Goal: Information Seeking & Learning: Learn about a topic

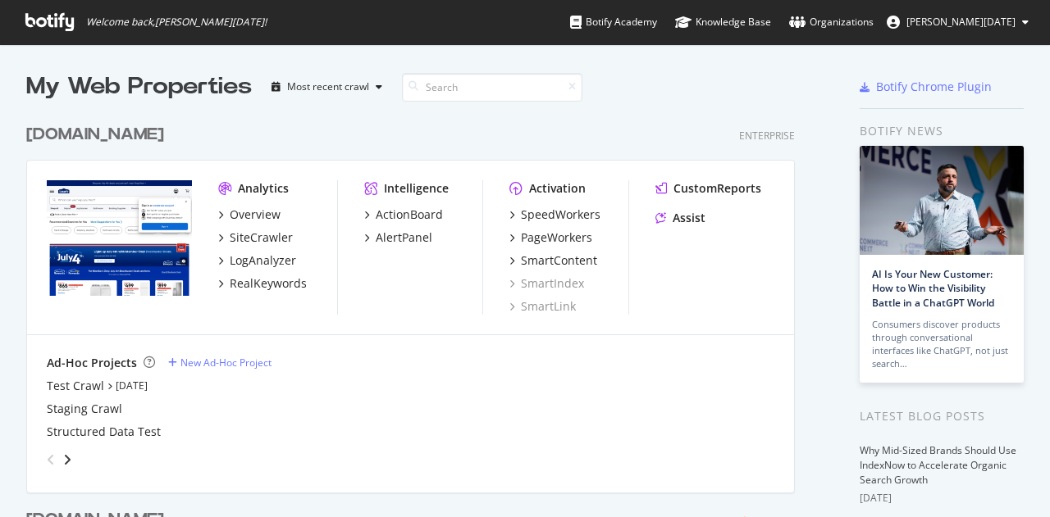
scroll to position [505, 1024]
click at [285, 280] on div "RealKeywords" at bounding box center [268, 284] width 77 height 16
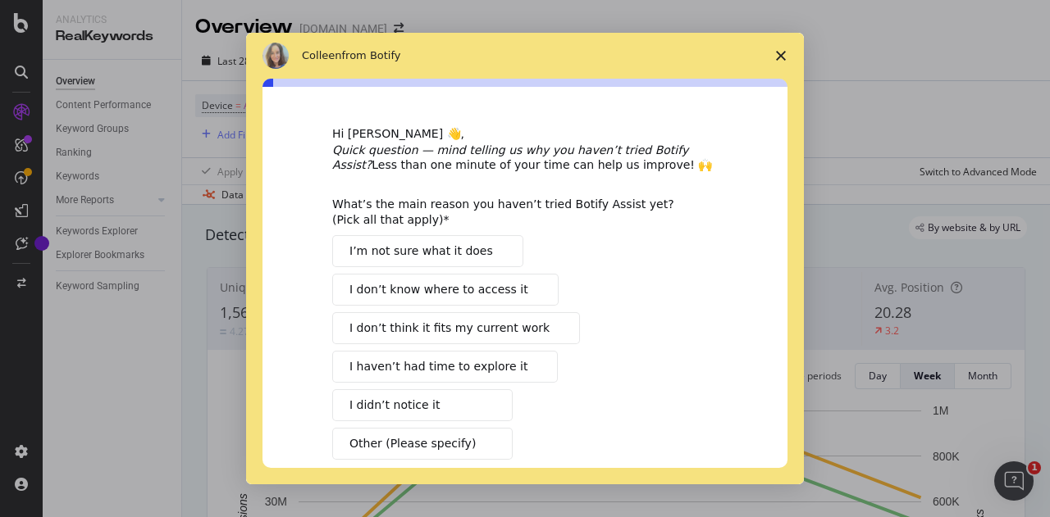
click at [786, 55] on span "Close survey" at bounding box center [781, 56] width 46 height 46
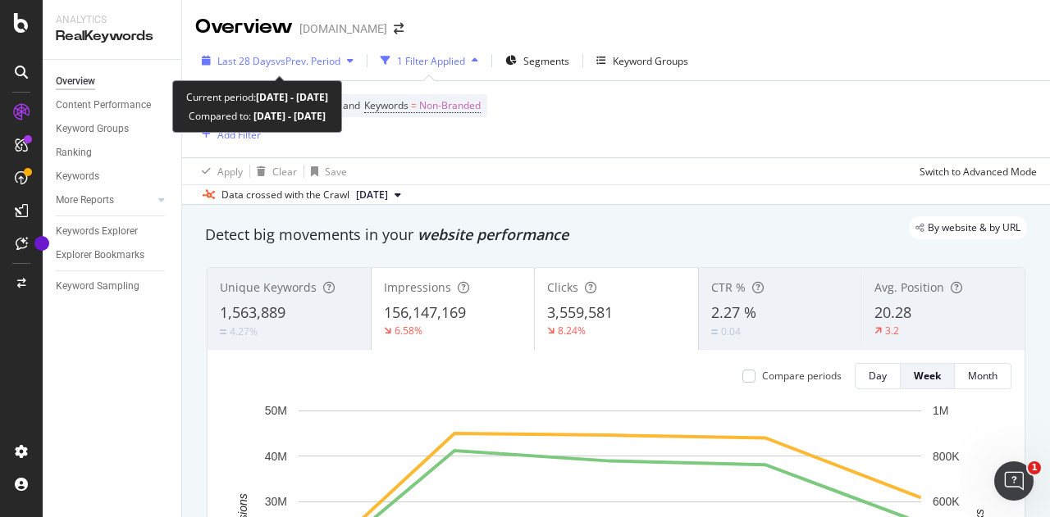
click at [301, 60] on span "vs Prev. Period" at bounding box center [308, 61] width 65 height 14
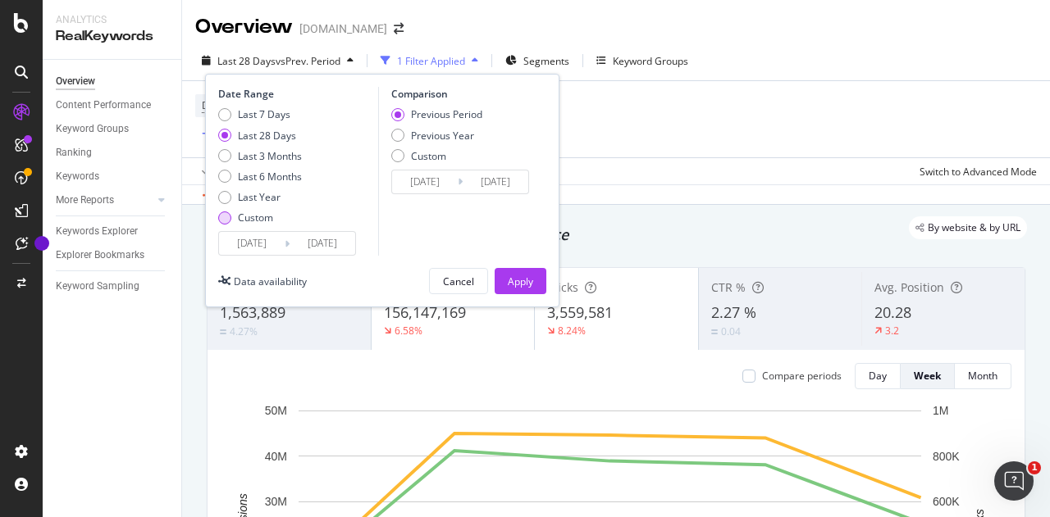
click at [238, 224] on div "Custom" at bounding box center [255, 218] width 35 height 14
click at [264, 256] on div "Date Range Last 7 Days Last 28 Days Last 3 Months Last 6 Months Last Year Custo…" at bounding box center [382, 191] width 354 height 234
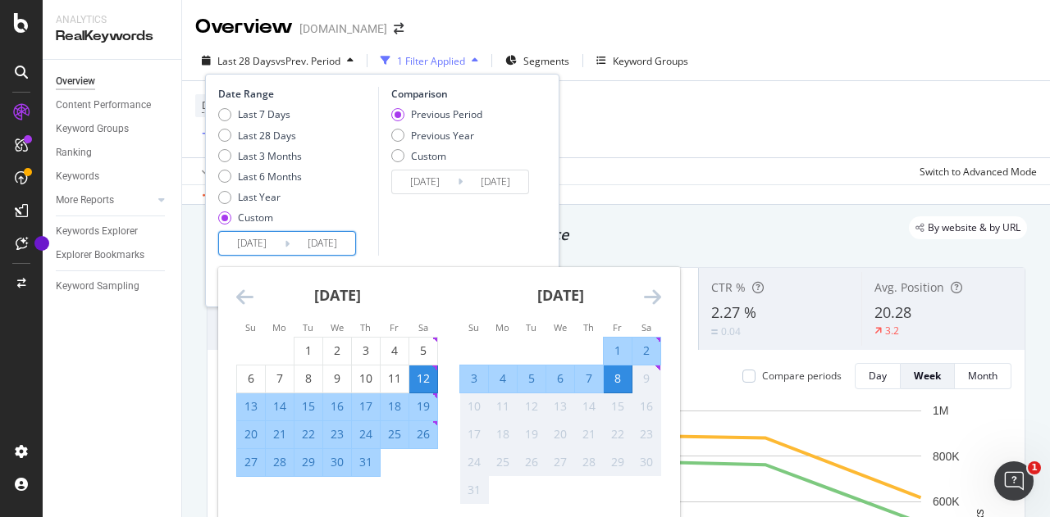
click at [267, 244] on input "[DATE]" at bounding box center [252, 243] width 66 height 23
click at [649, 350] on div "2" at bounding box center [646, 351] width 28 height 16
type input "[DATE]"
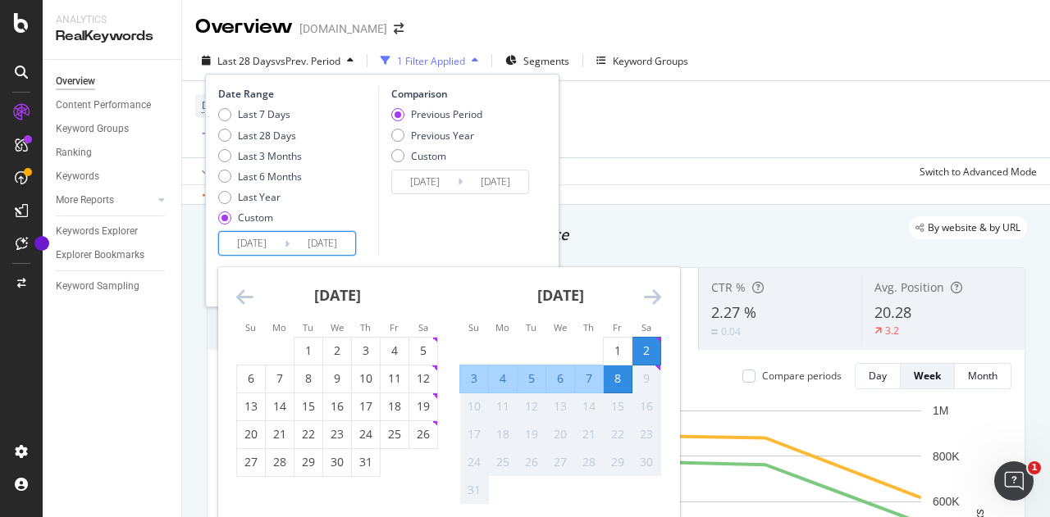
click at [622, 377] on div "8" at bounding box center [618, 379] width 28 height 16
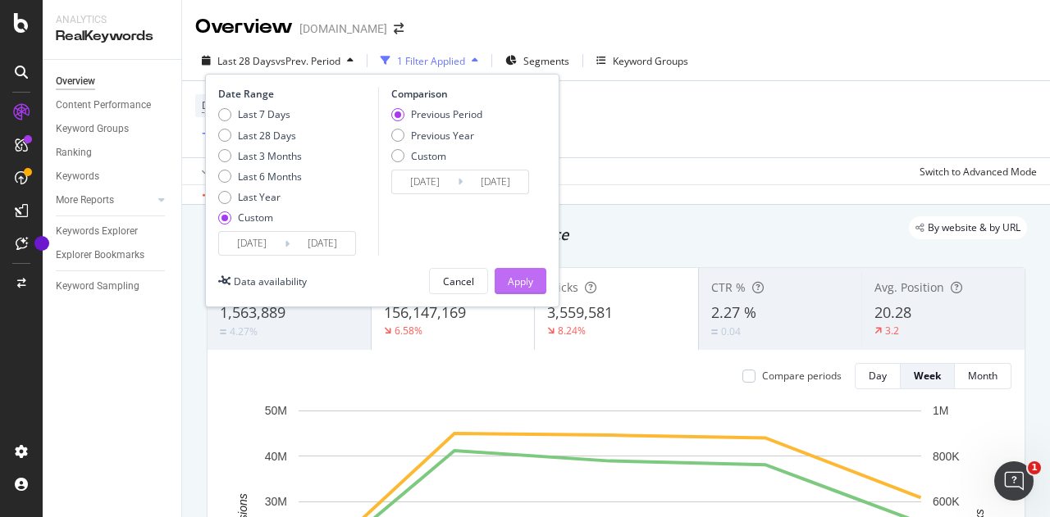
click at [527, 278] on div "Apply" at bounding box center [520, 282] width 25 height 14
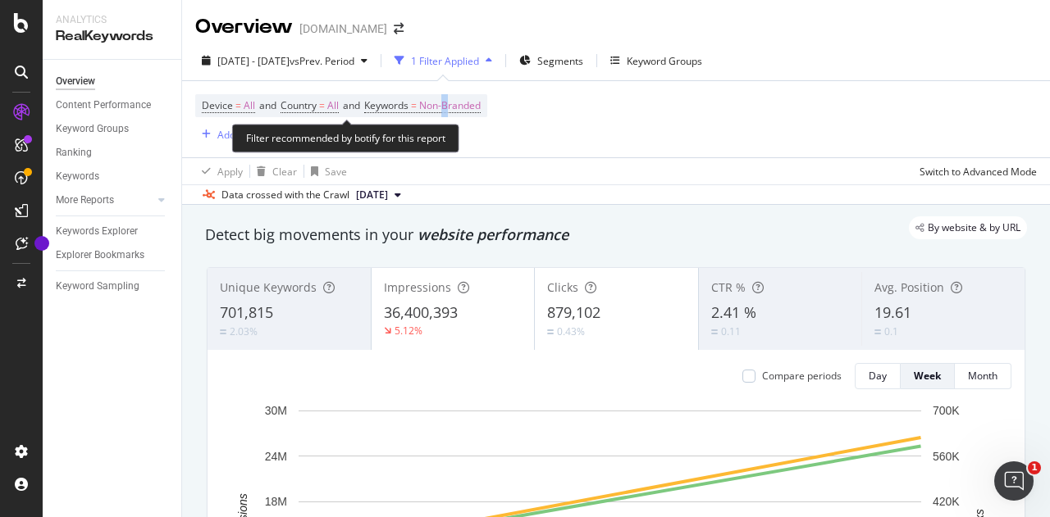
drag, startPoint x: 455, startPoint y: 103, endPoint x: 456, endPoint y: 143, distance: 40.2
click at [456, 103] on span "Non-Branded" at bounding box center [450, 105] width 62 height 23
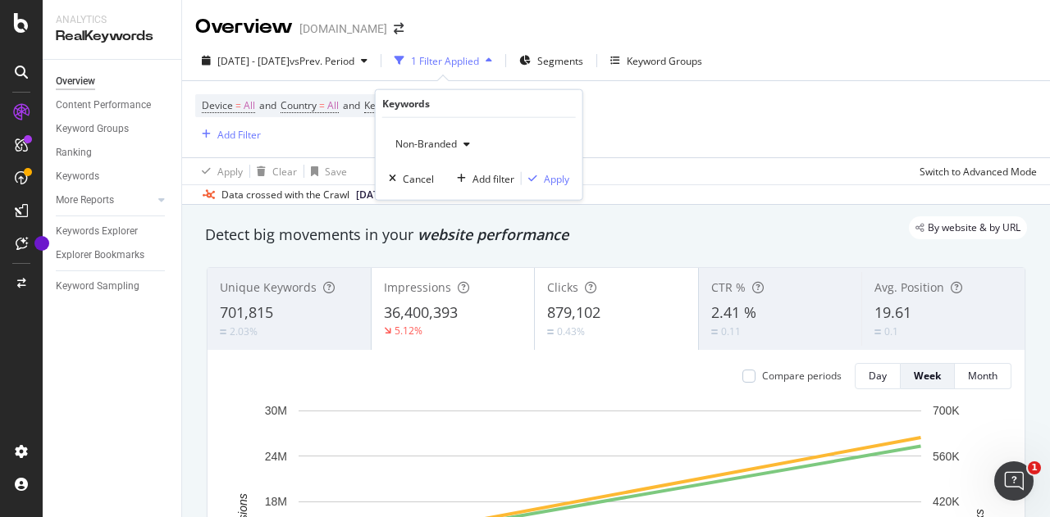
click at [448, 143] on span "Non-Branded" at bounding box center [423, 144] width 68 height 14
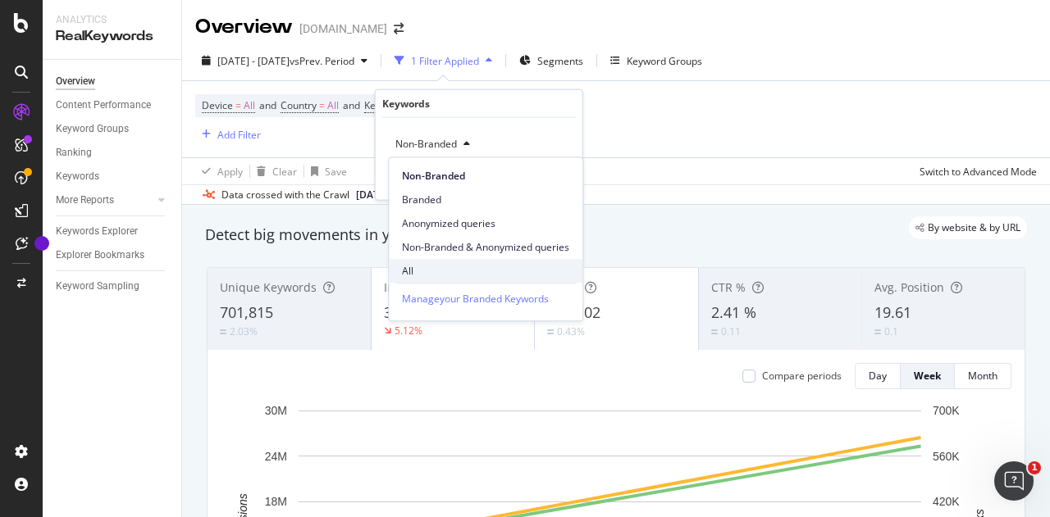
click at [408, 275] on span "All" at bounding box center [485, 271] width 167 height 15
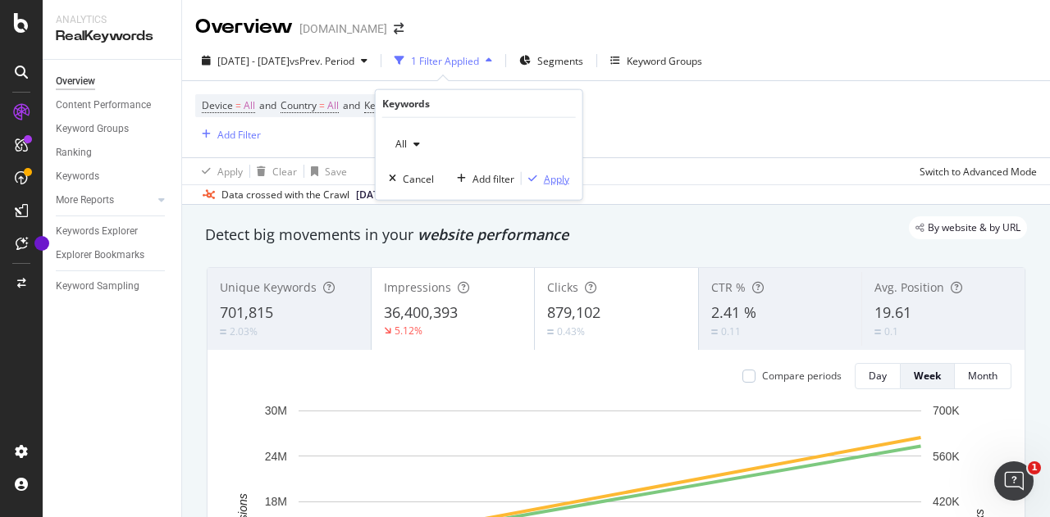
click at [562, 175] on div "Apply" at bounding box center [556, 178] width 25 height 14
